Goal: Complete application form

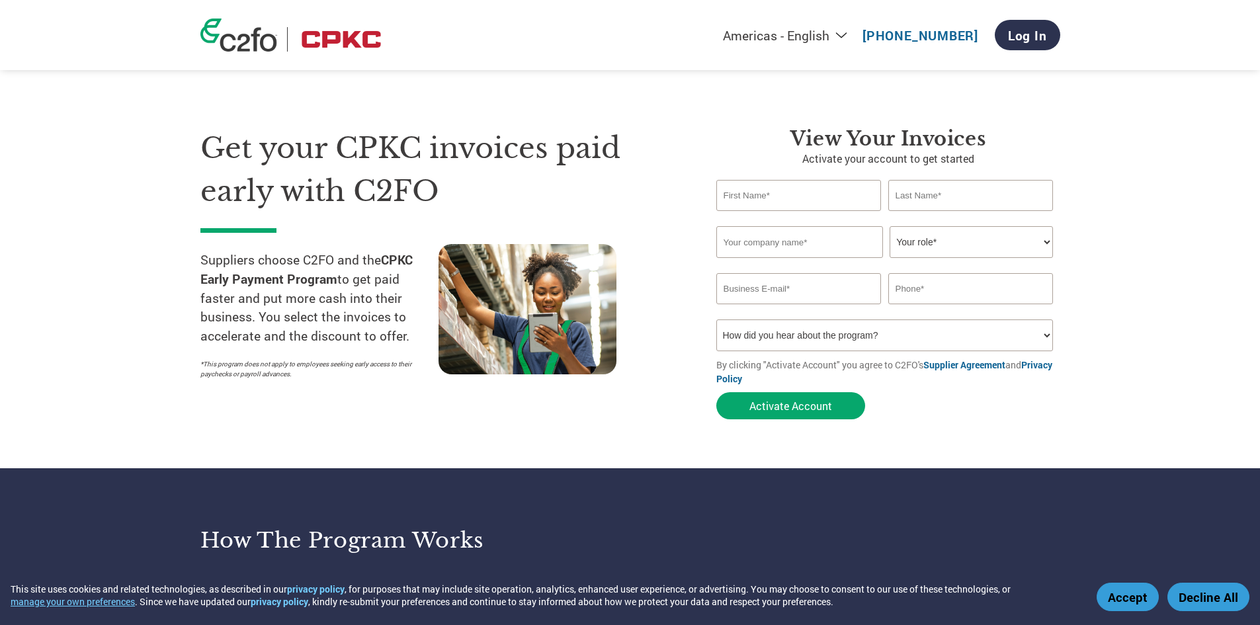
click at [779, 198] on input "text" at bounding box center [798, 195] width 165 height 31
type input "[PERSON_NAME]"
type input "Capital Railroad Contracting"
select select "ACCOUNTS_RECEIVABLE"
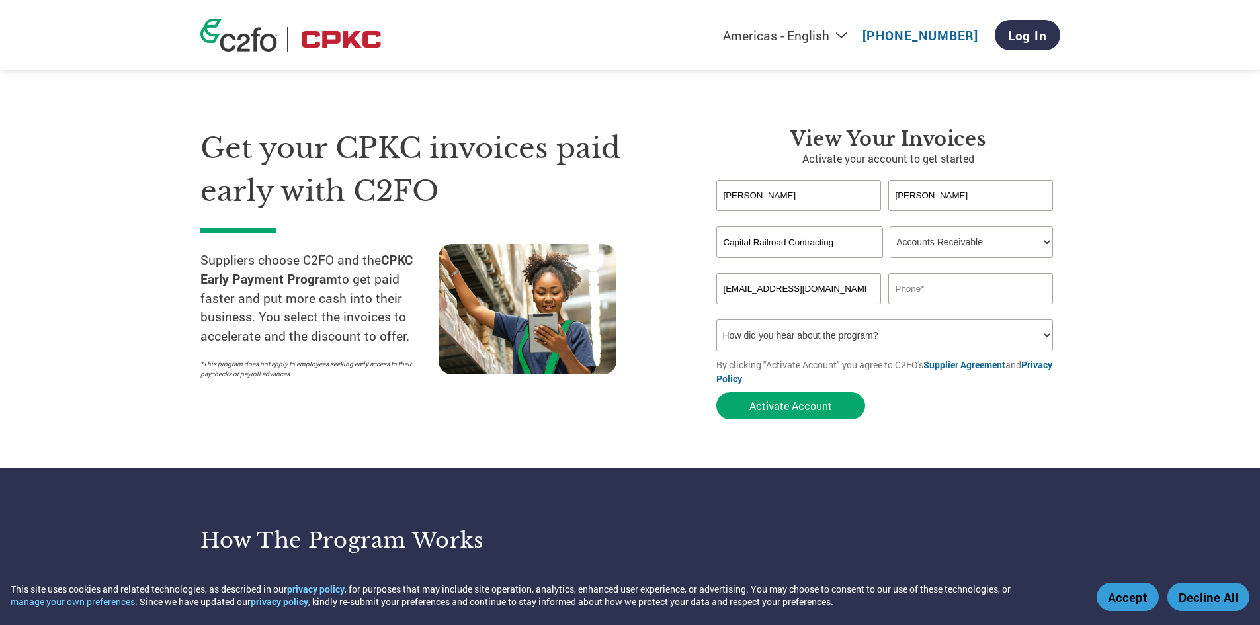
type input "[EMAIL_ADDRESS][DOMAIN_NAME]"
type input "[PHONE_NUMBER]"
select select "Email"
click at [814, 407] on button "Activate Account" at bounding box center [790, 405] width 149 height 27
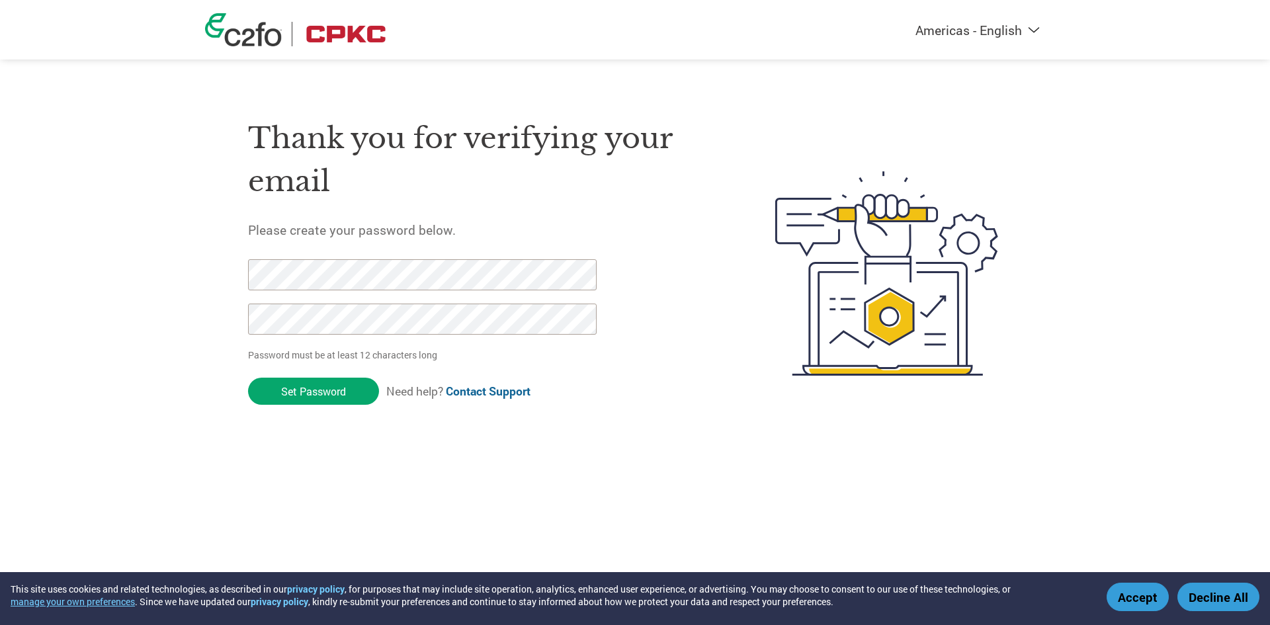
click input "Set Password" at bounding box center [313, 391] width 131 height 27
